Goal: Check status: Check status

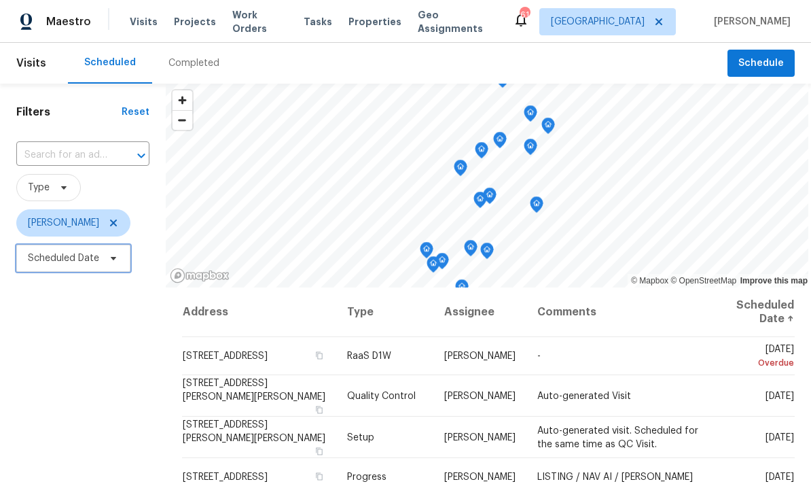
click at [79, 261] on span "Scheduled Date" at bounding box center [63, 258] width 71 height 14
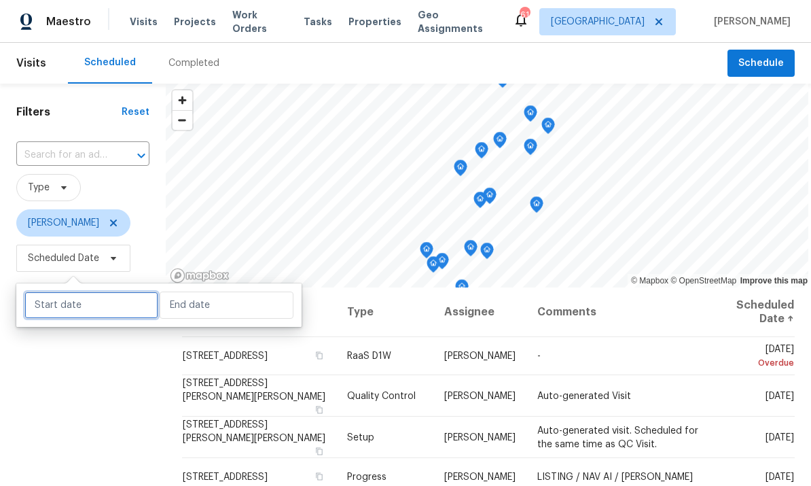
click at [92, 313] on input "text" at bounding box center [91, 304] width 134 height 27
select select "8"
select select "2025"
select select "9"
select select "2025"
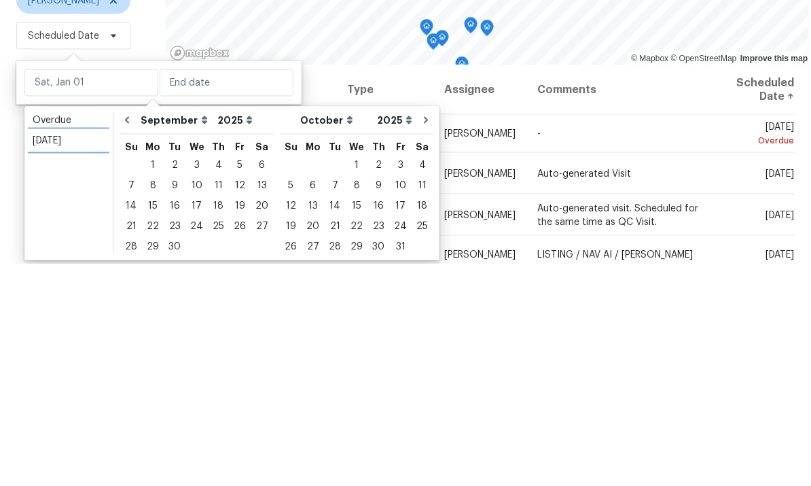
click at [54, 352] on link "[DATE]" at bounding box center [68, 362] width 81 height 20
type input "[DATE]"
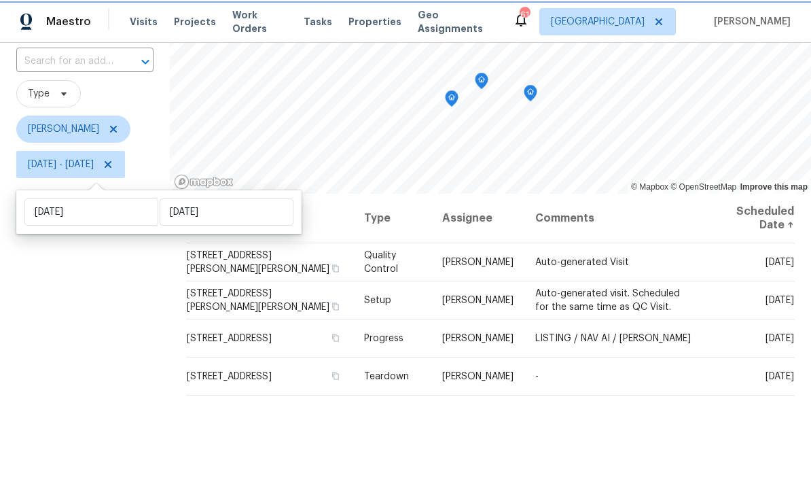
scroll to position [93, 0]
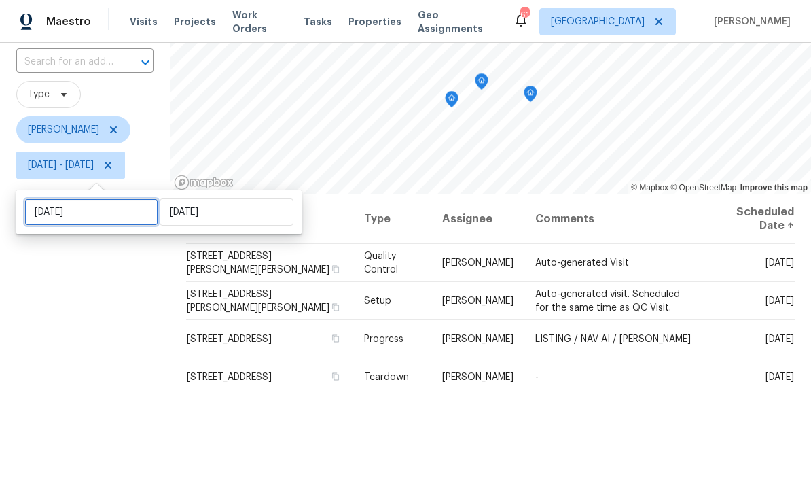
click at [90, 218] on input "[DATE]" at bounding box center [91, 211] width 134 height 27
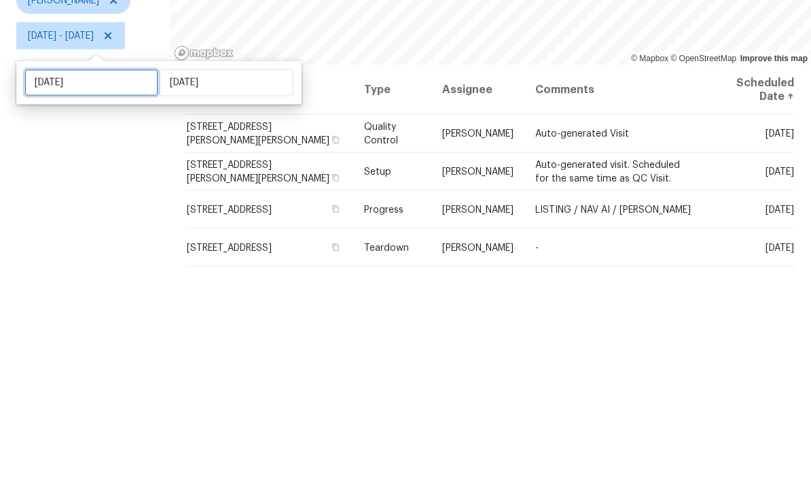
select select "8"
select select "2025"
select select "9"
select select "2025"
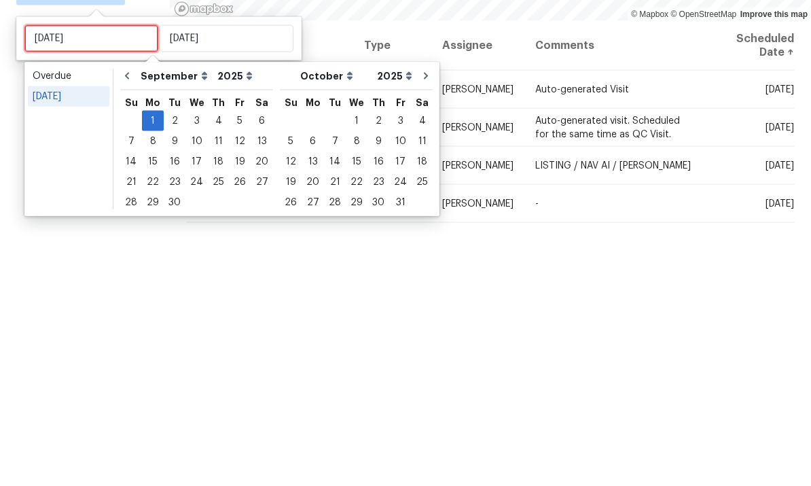
type input "[DATE]"
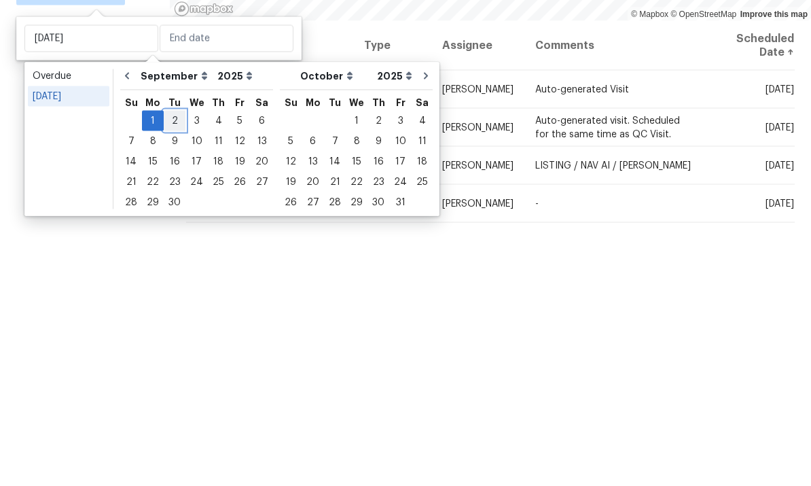
click at [169, 285] on div "2" at bounding box center [175, 294] width 22 height 19
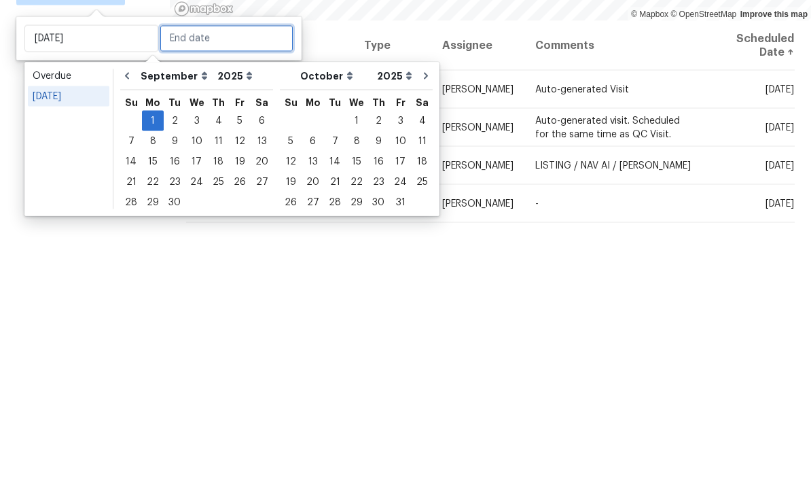
type input "[DATE]"
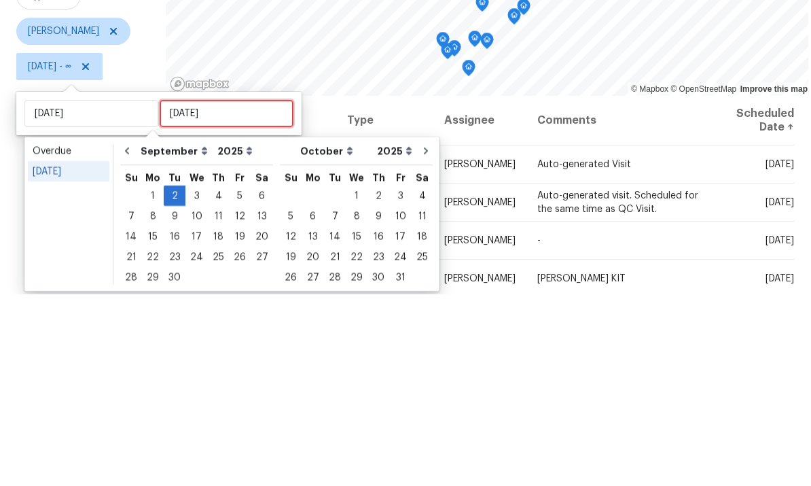
click at [219, 291] on input "[DATE]" at bounding box center [227, 304] width 134 height 27
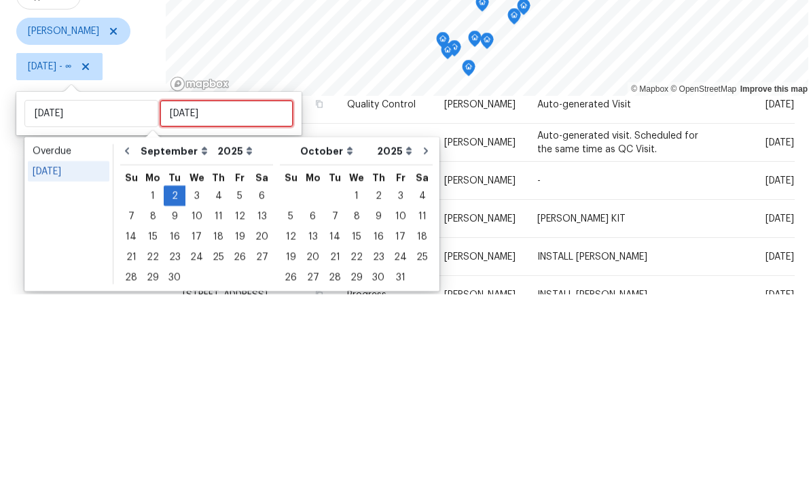
scroll to position [62, 0]
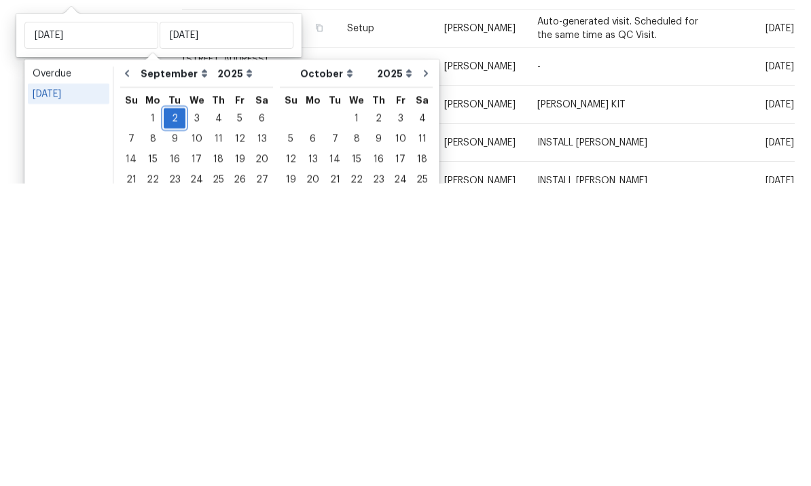
click at [175, 412] on div "2" at bounding box center [175, 421] width 22 height 19
type input "[DATE]"
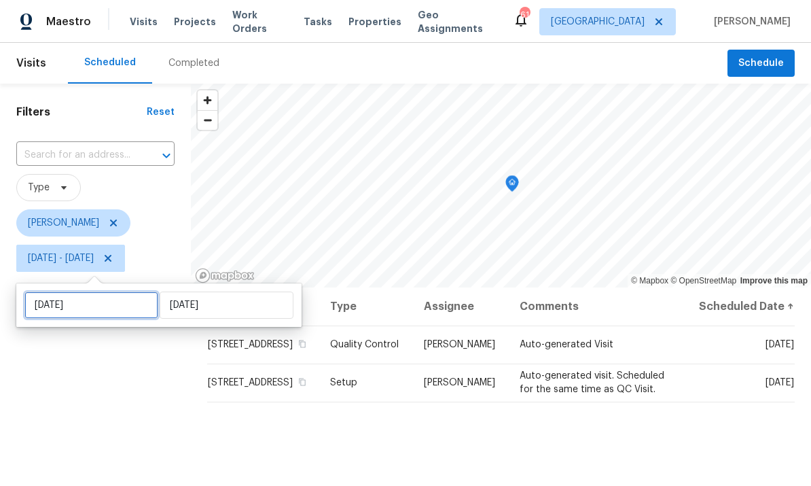
click at [67, 308] on input "[DATE]" at bounding box center [91, 304] width 134 height 27
select select "8"
select select "2025"
select select "9"
select select "2025"
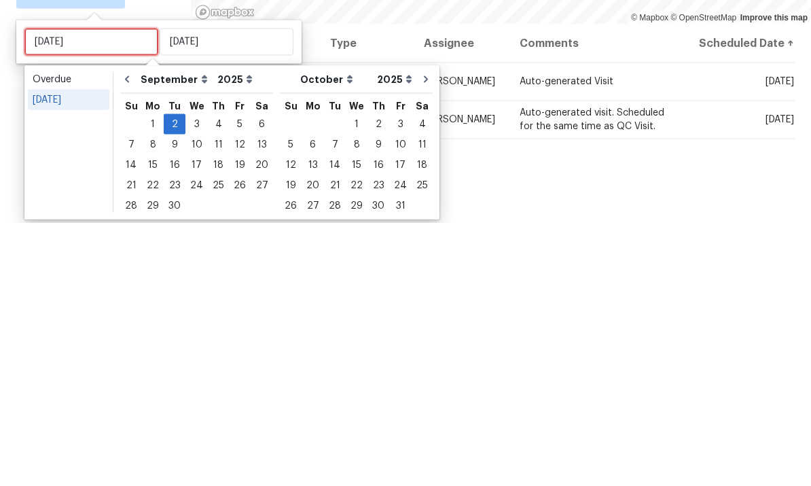
type input "[DATE]"
click at [196, 378] on div "3" at bounding box center [196, 387] width 22 height 19
type input "[DATE]"
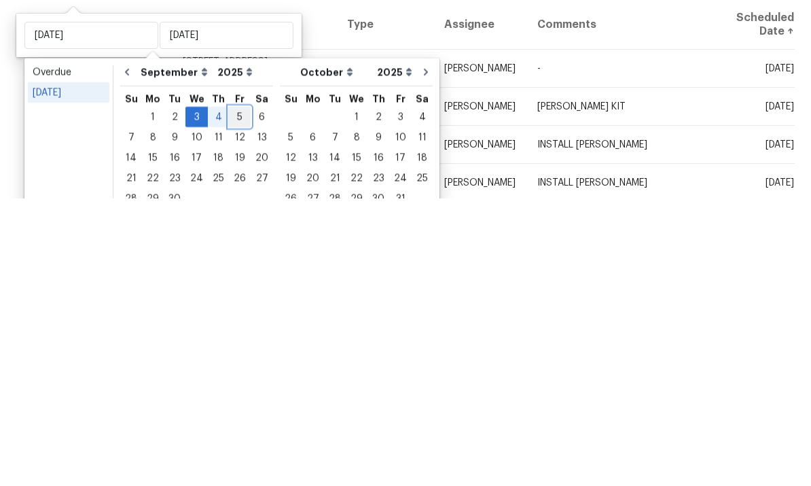
click at [235, 395] on div "5" at bounding box center [240, 404] width 22 height 19
type input "[DATE]"
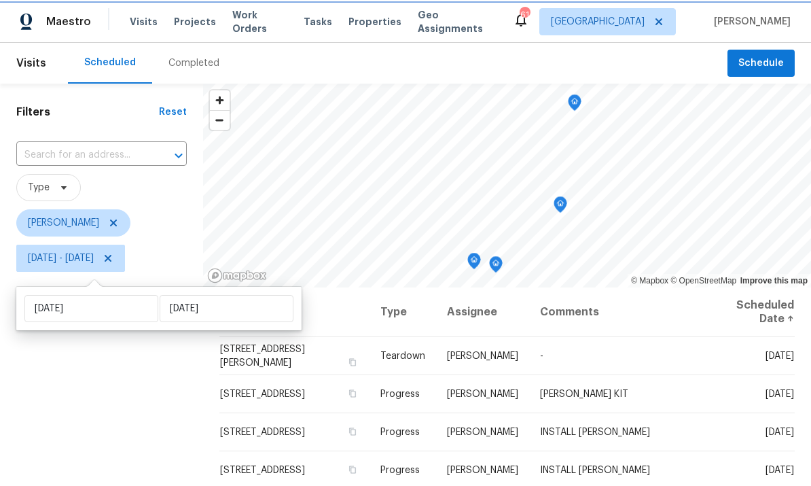
scroll to position [-1, 0]
